Goal: Task Accomplishment & Management: Use online tool/utility

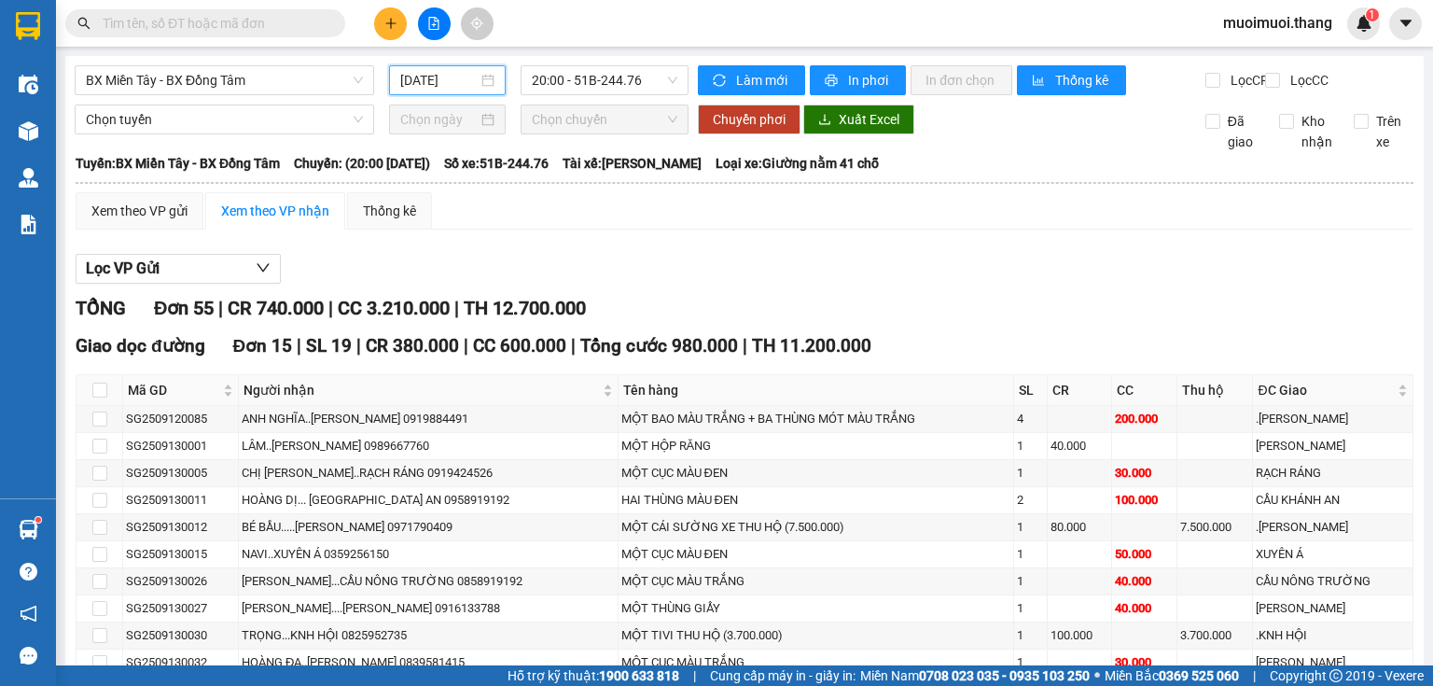
click at [427, 75] on input "[DATE]" at bounding box center [438, 80] width 76 height 21
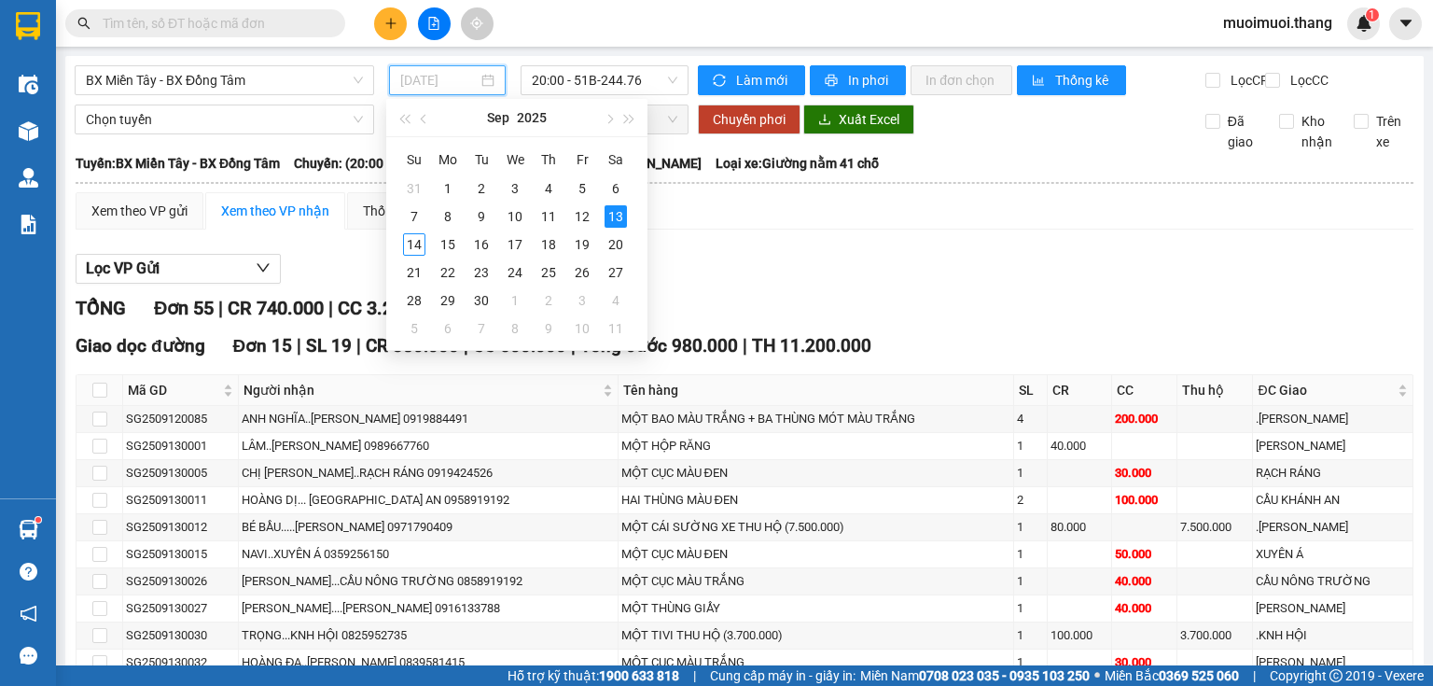
type input "[DATE]"
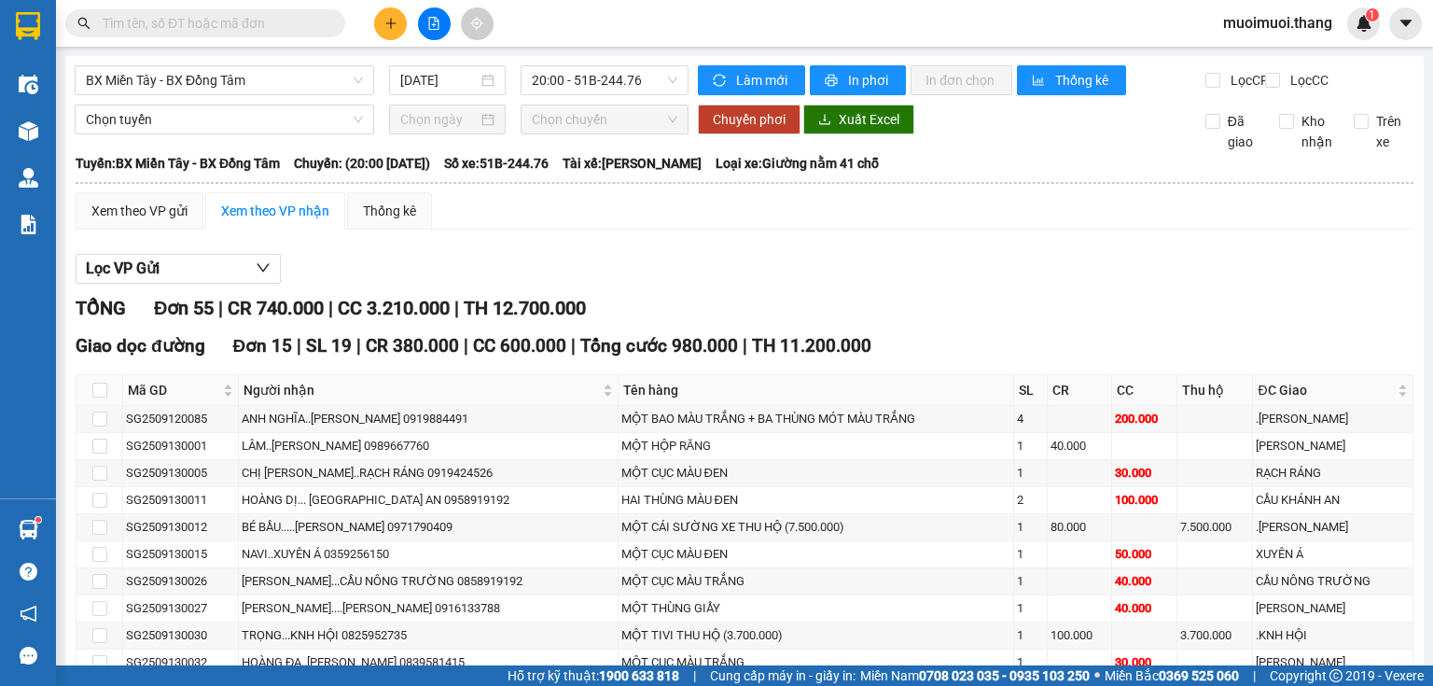
click at [576, 95] on div "BX Miền Tây - BX Đồng Tâm [DATE] 20:00 - 51B-244.76" at bounding box center [382, 80] width 614 height 30
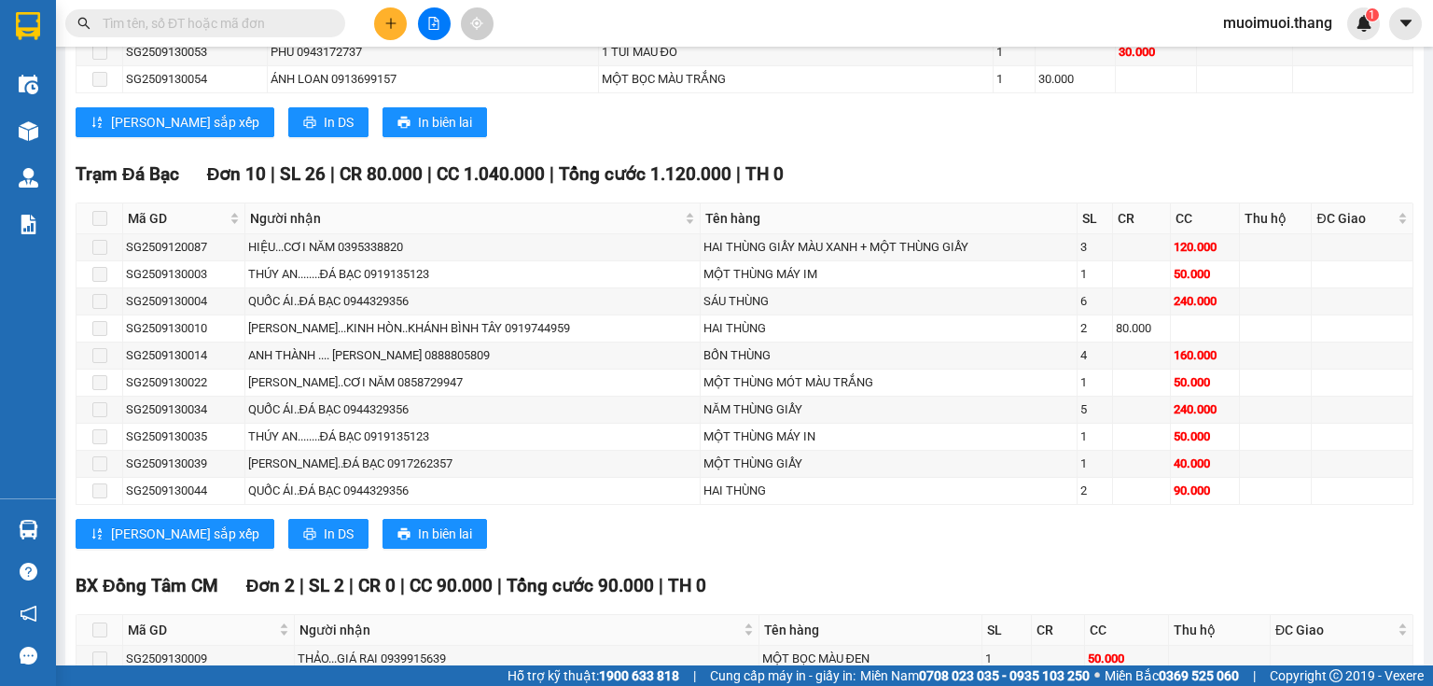
scroll to position [1750, 0]
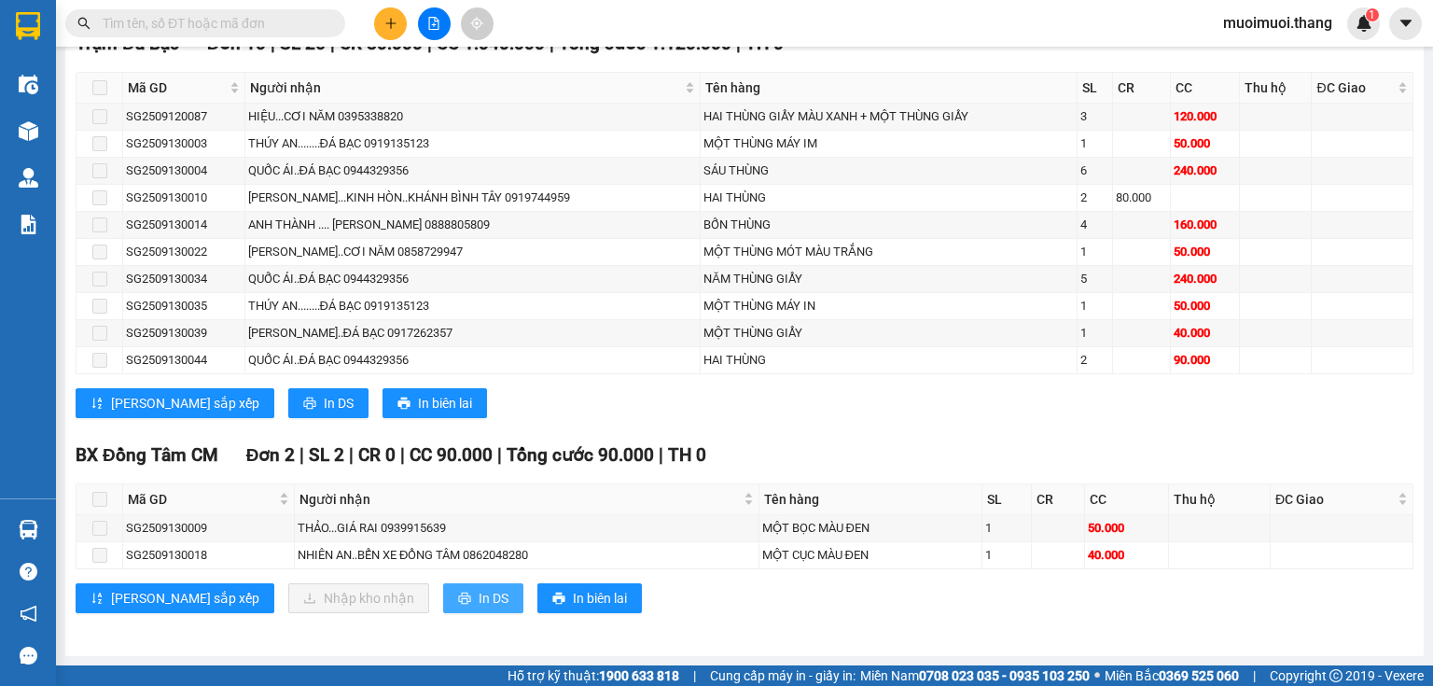
click at [479, 601] on span "In DS" at bounding box center [494, 598] width 30 height 21
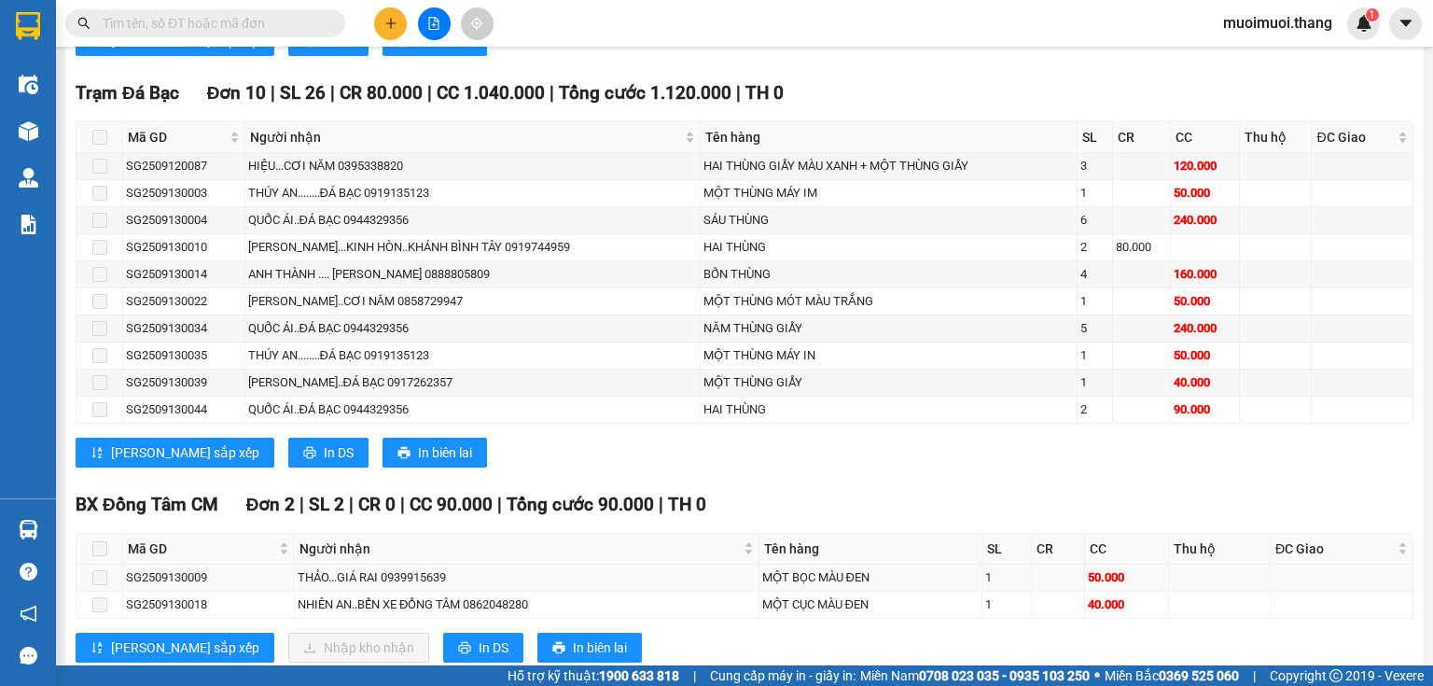
scroll to position [1625, 0]
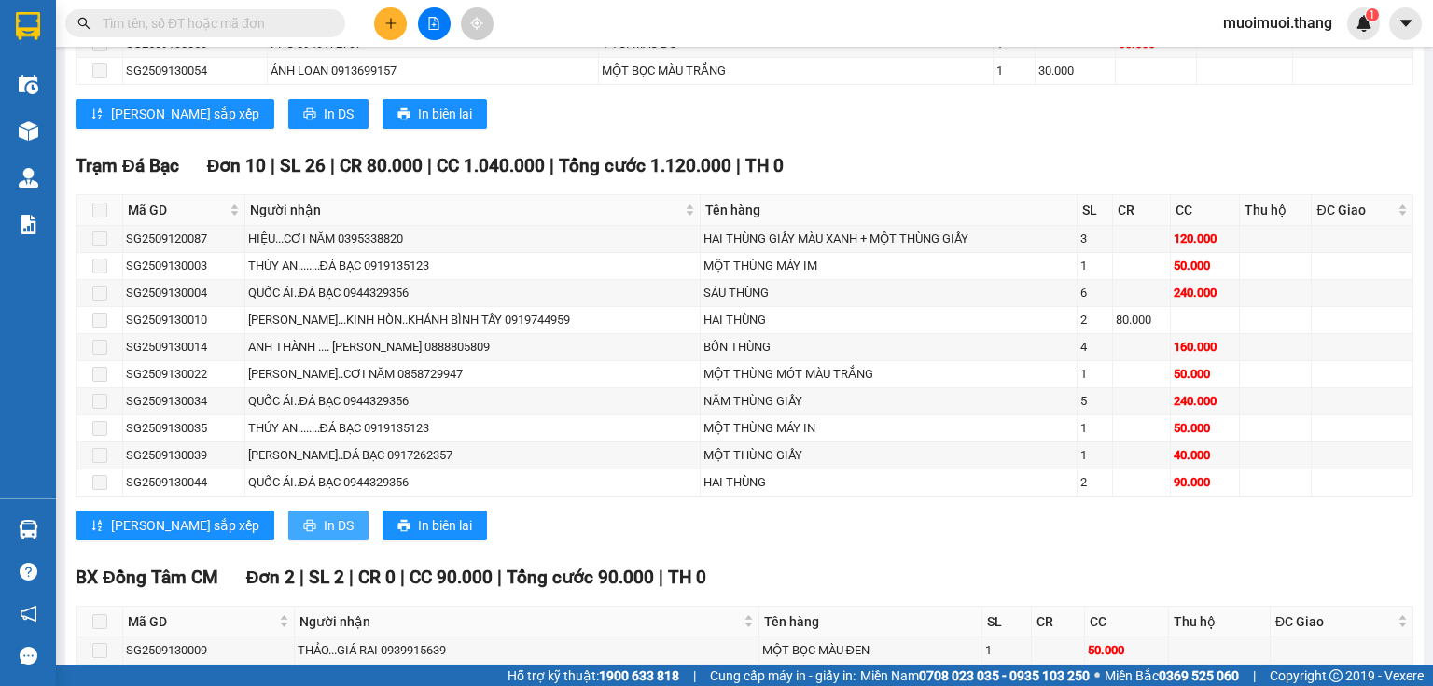
click at [324, 530] on span "In DS" at bounding box center [339, 525] width 30 height 21
